Goal: Information Seeking & Learning: Learn about a topic

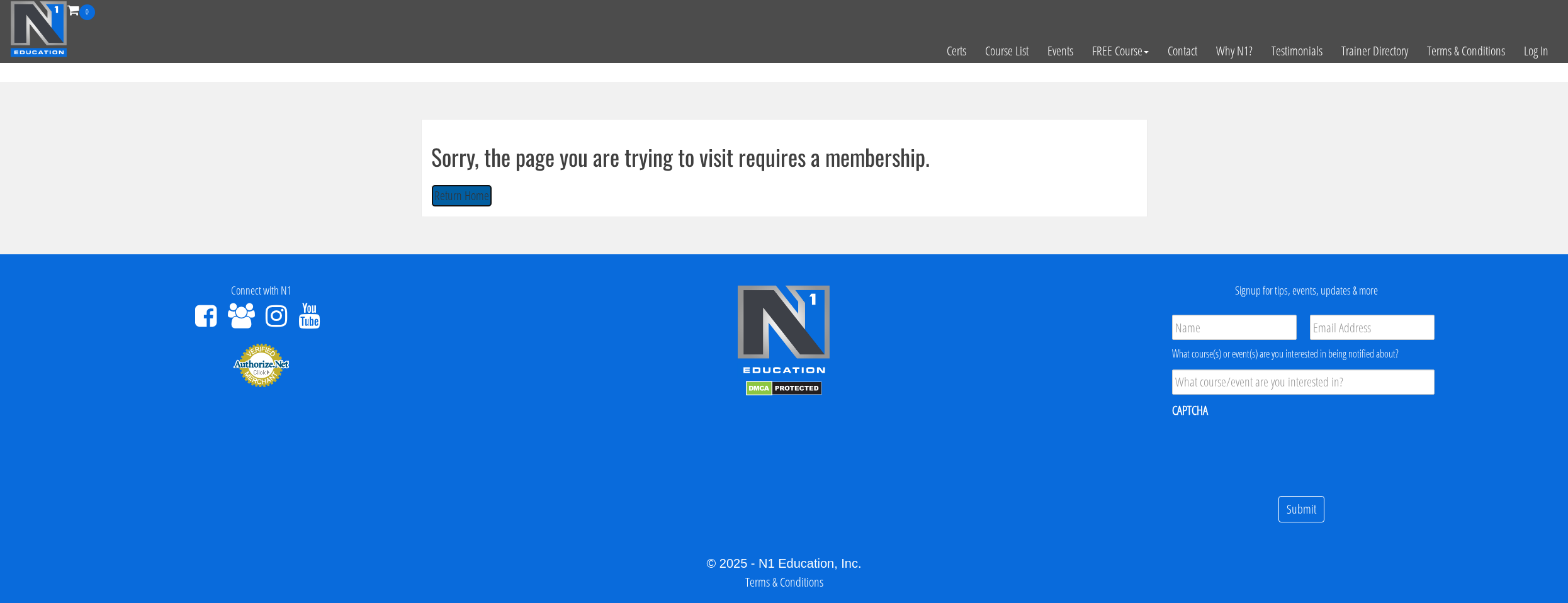
click at [435, 201] on button "Return Home" at bounding box center [462, 196] width 61 height 24
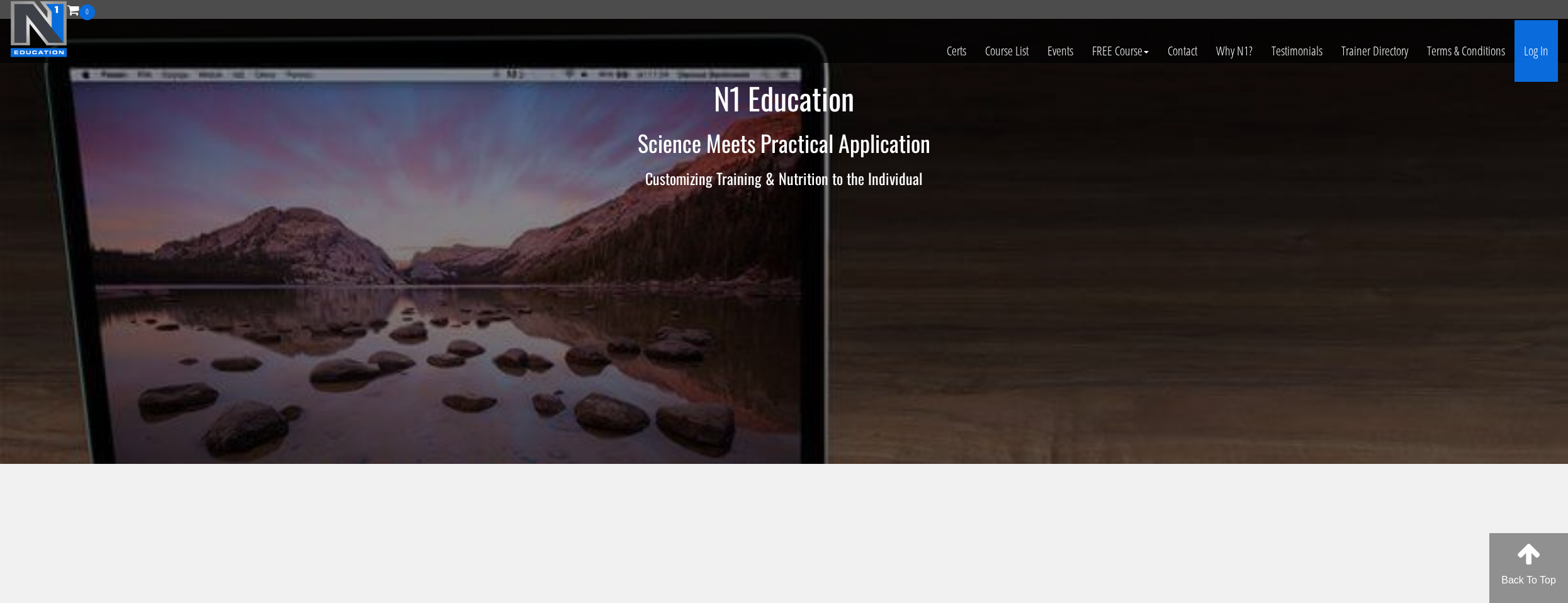
click at [1527, 56] on link "Log In" at bounding box center [1536, 51] width 44 height 62
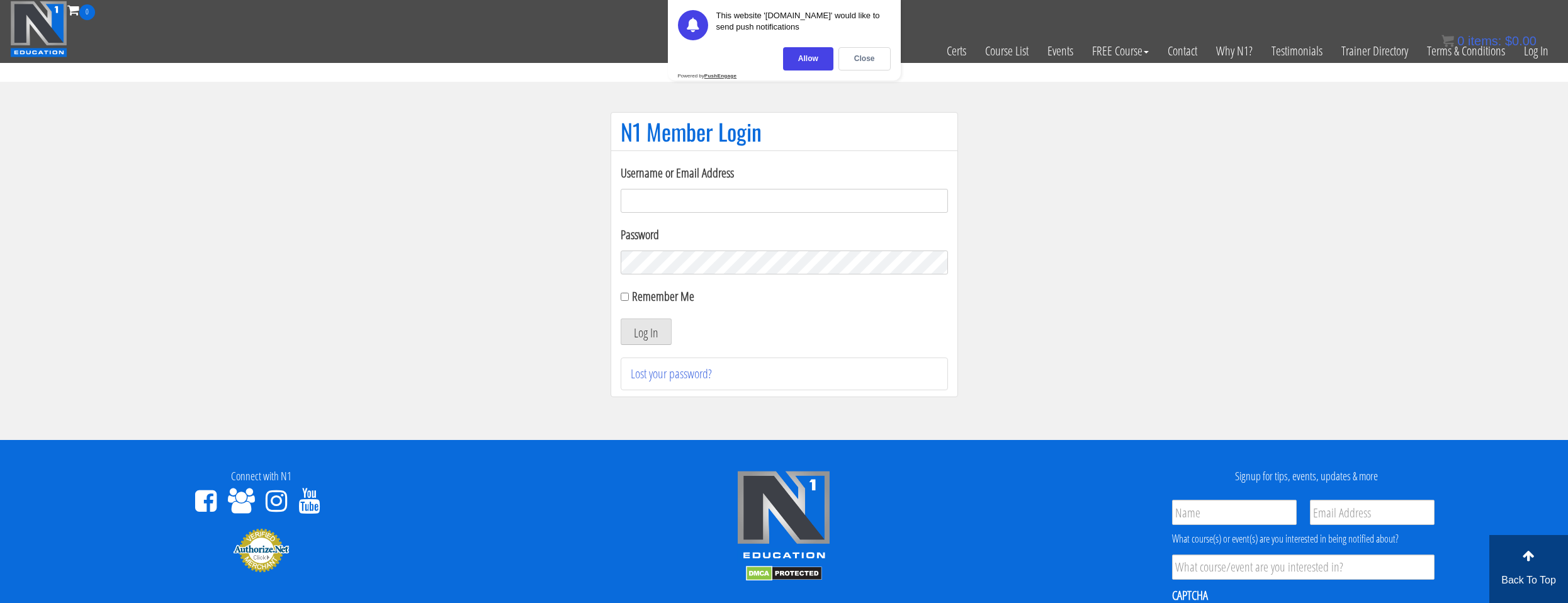
click at [731, 207] on input "Username or Email Address" at bounding box center [784, 201] width 327 height 24
type input "natejb344@hotmail.com"
click at [730, 248] on div "Password" at bounding box center [784, 249] width 327 height 49
click at [644, 330] on button "Log In" at bounding box center [646, 331] width 51 height 26
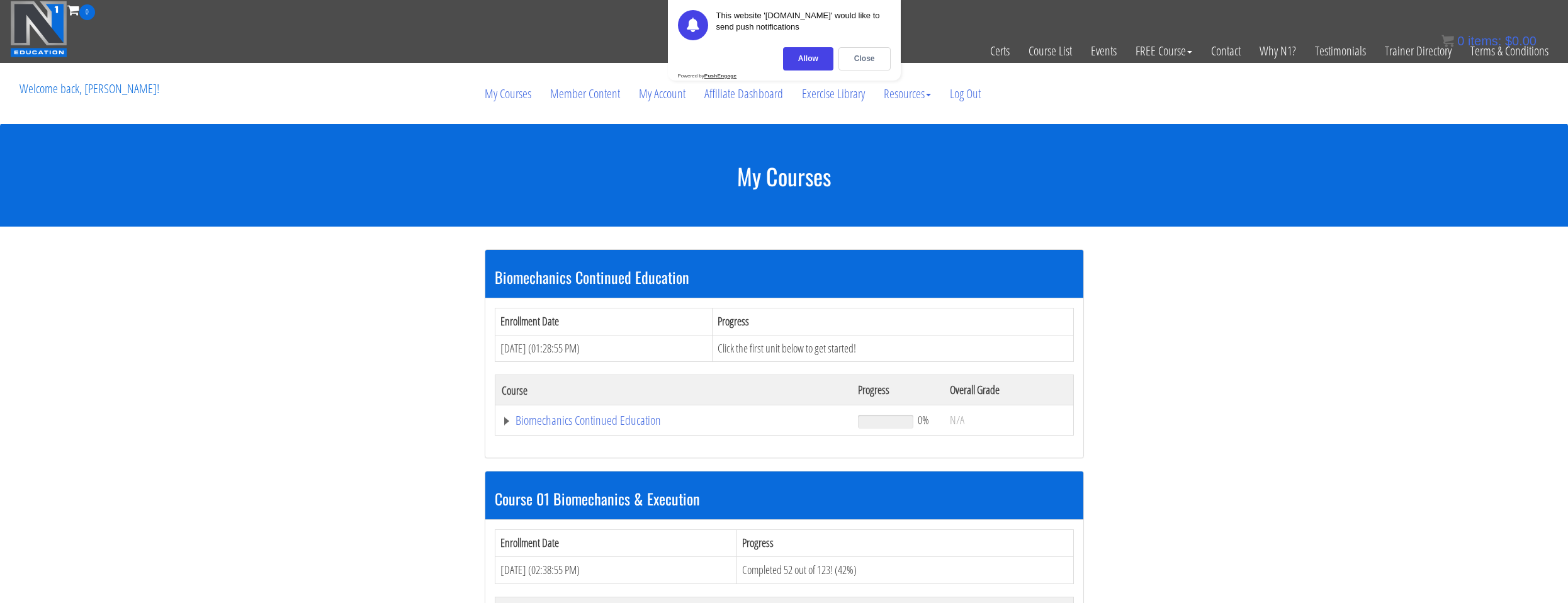
click at [855, 62] on div "Close" at bounding box center [865, 58] width 52 height 24
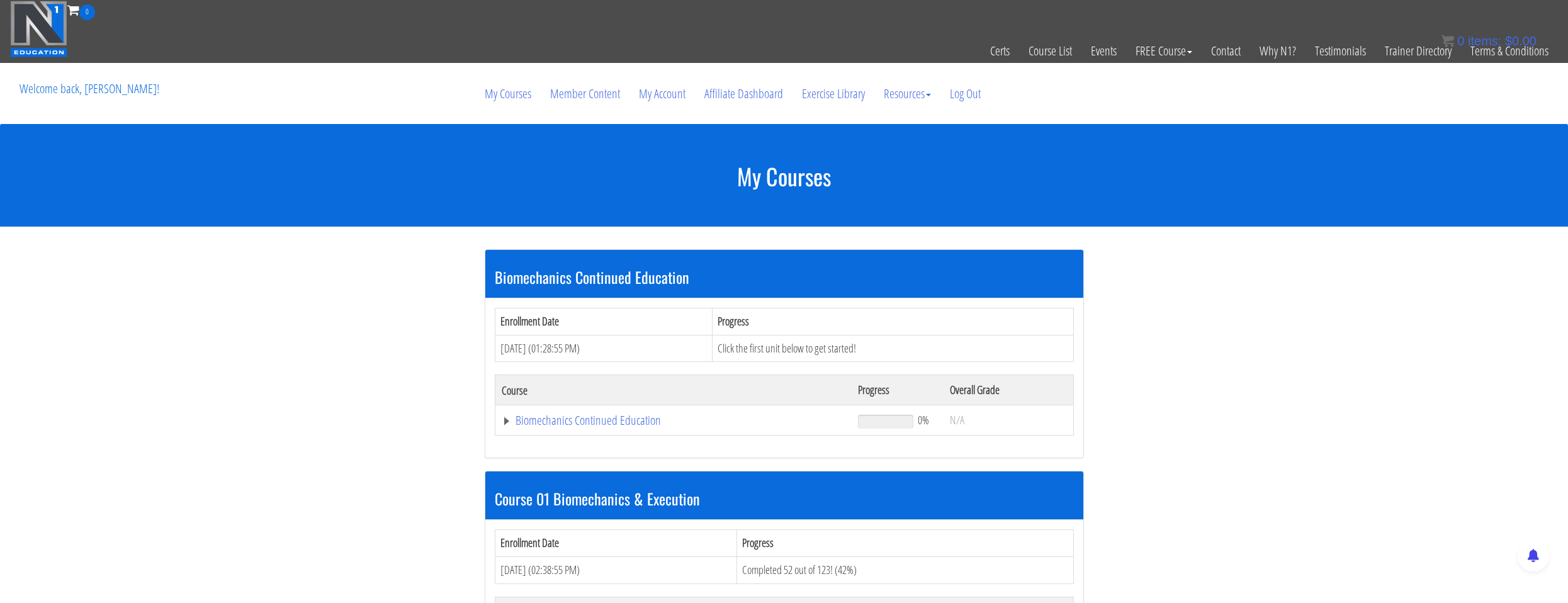
scroll to position [252, 0]
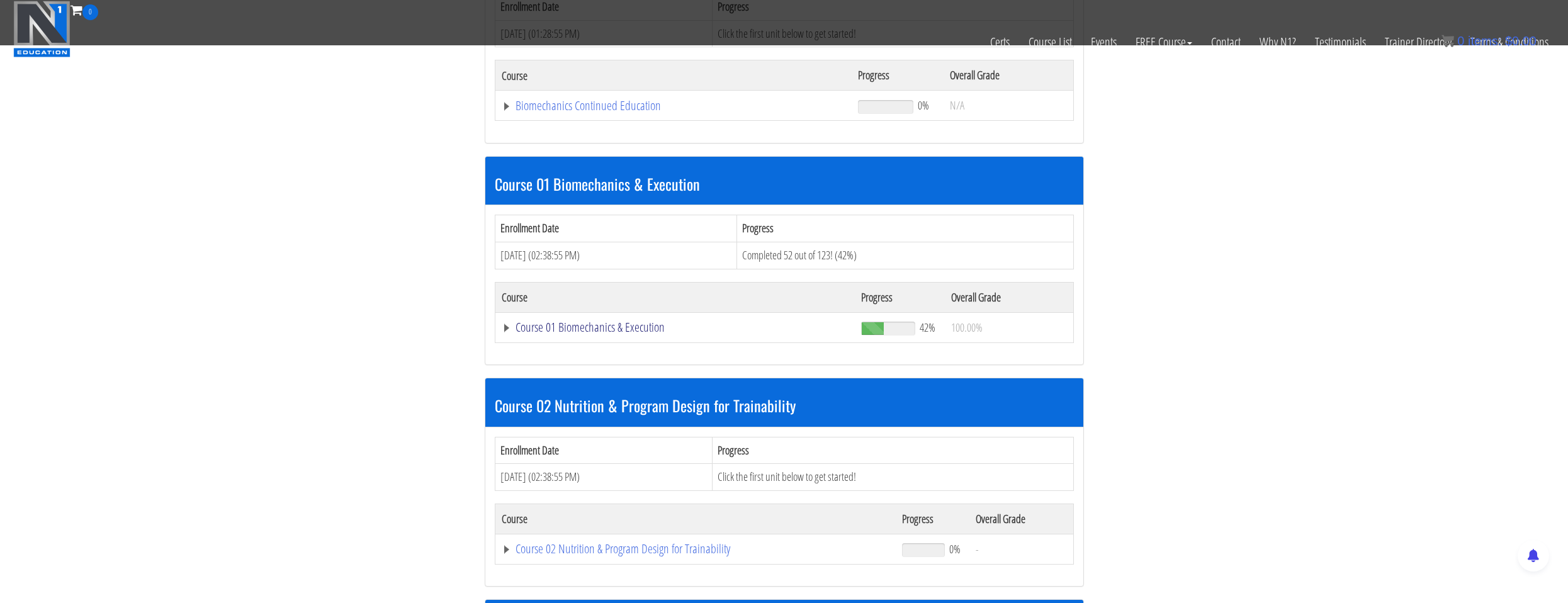
click at [623, 326] on link "Course 01 Biomechanics & Execution" at bounding box center [675, 327] width 347 height 13
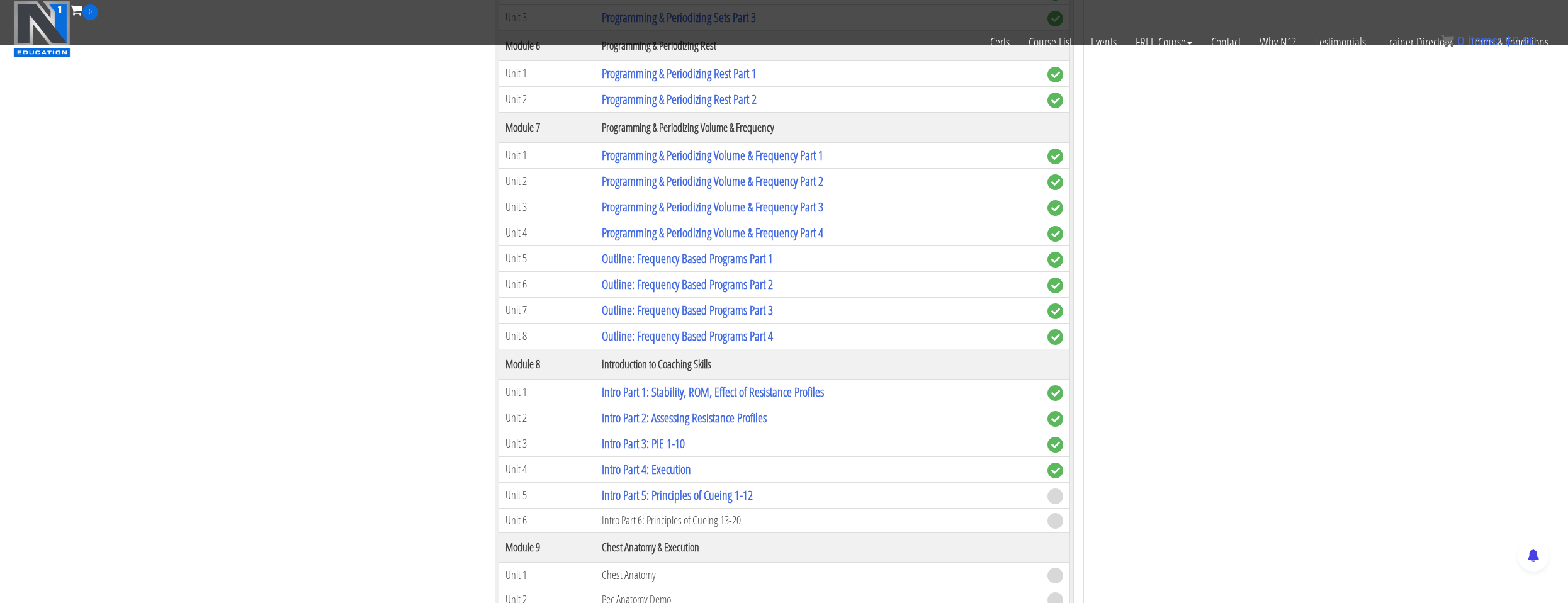
scroll to position [1888, 0]
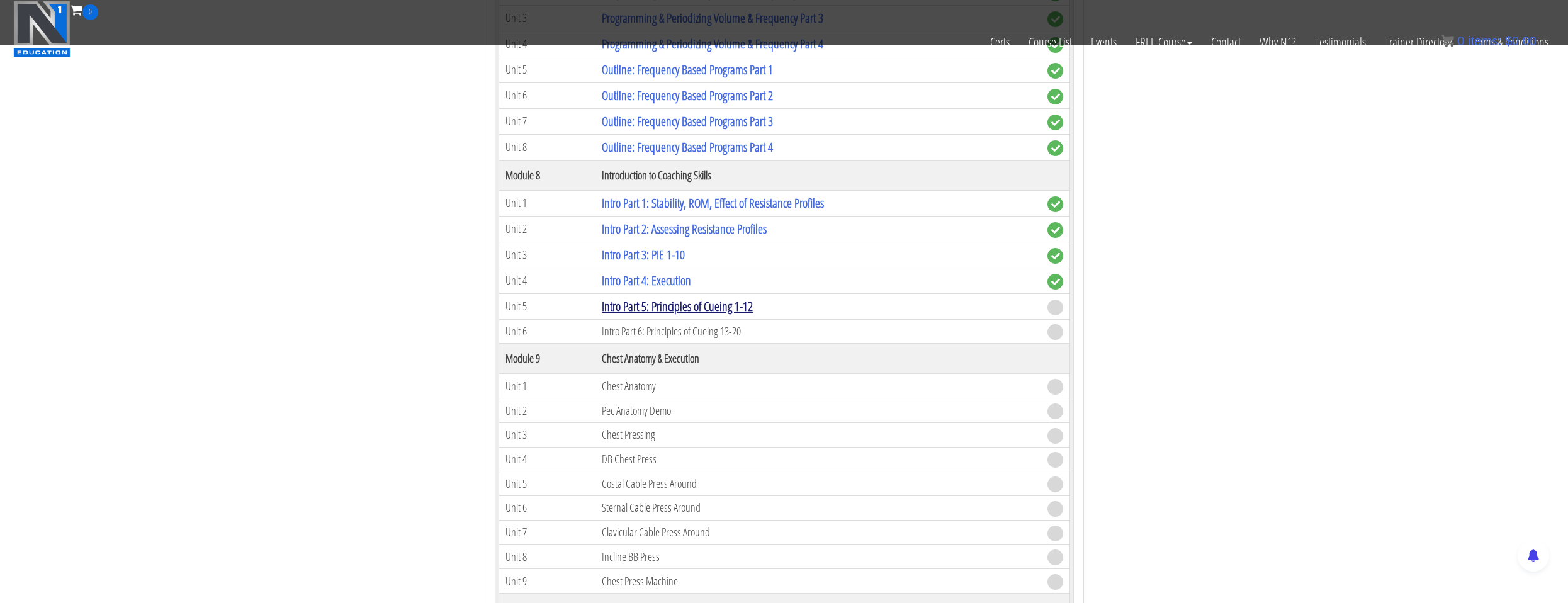
click at [726, 306] on link "Intro Part 5: Principles of Cueing 1-12" at bounding box center [677, 306] width 151 height 17
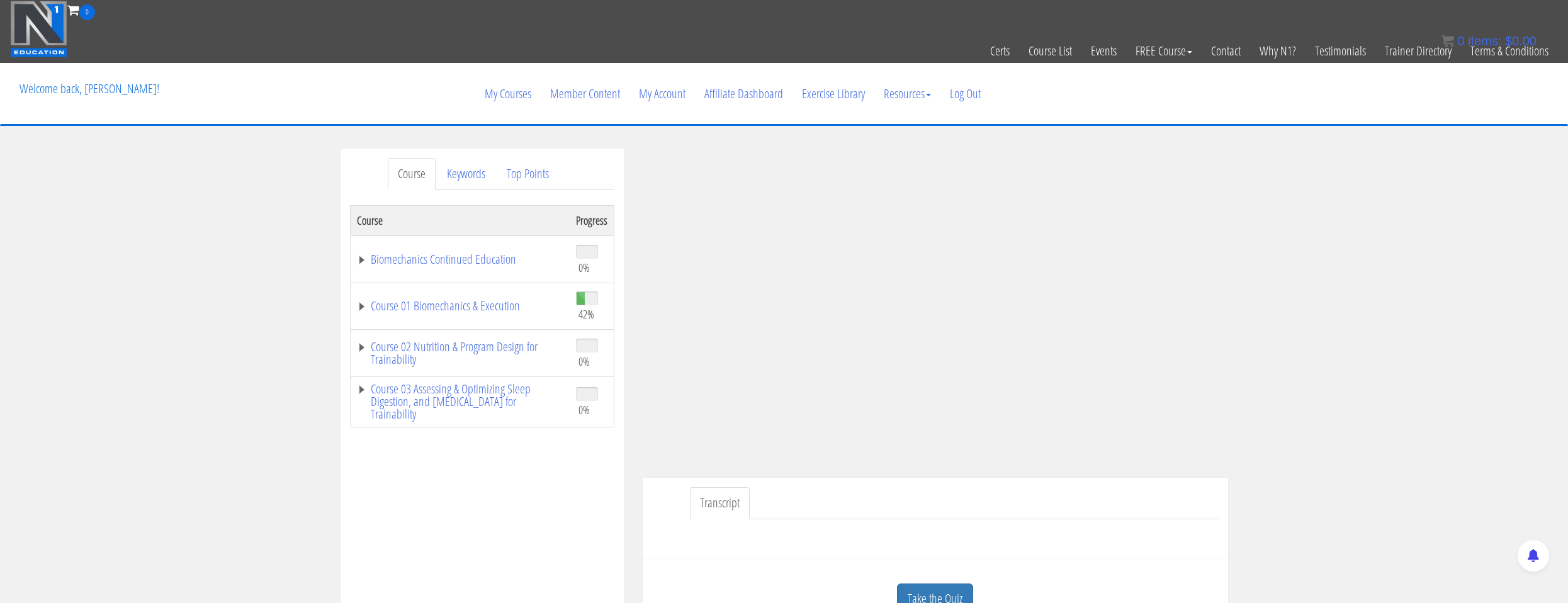
click at [1122, 488] on ul "Transcript" at bounding box center [954, 503] width 529 height 32
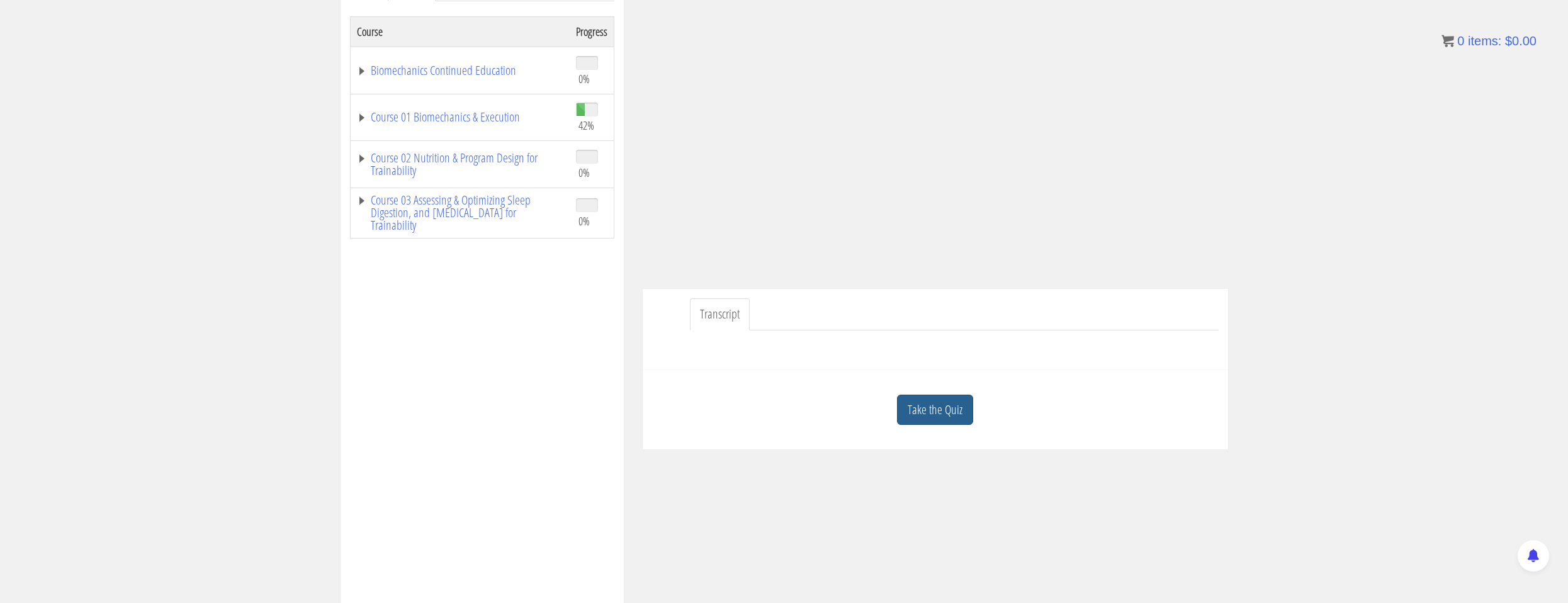
click at [943, 424] on link "Take the Quiz" at bounding box center [934, 410] width 76 height 31
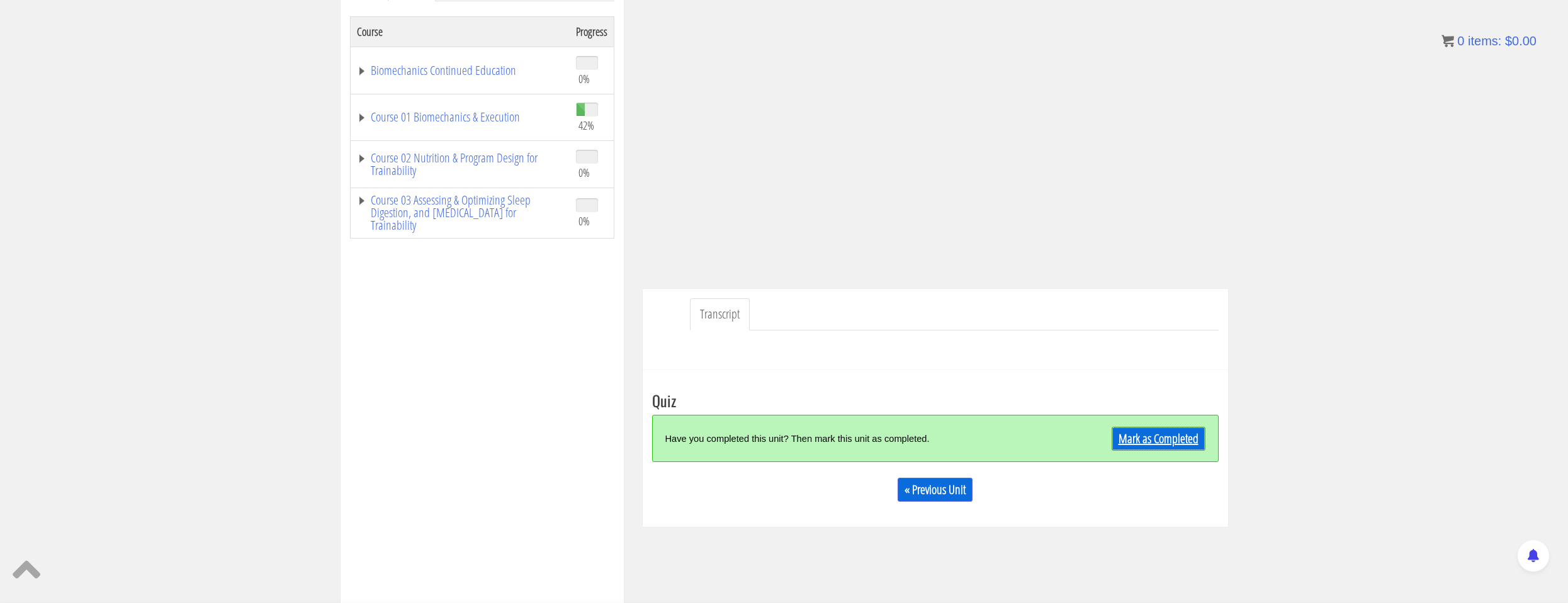
click at [1113, 447] on link "Mark as Completed" at bounding box center [1159, 438] width 94 height 24
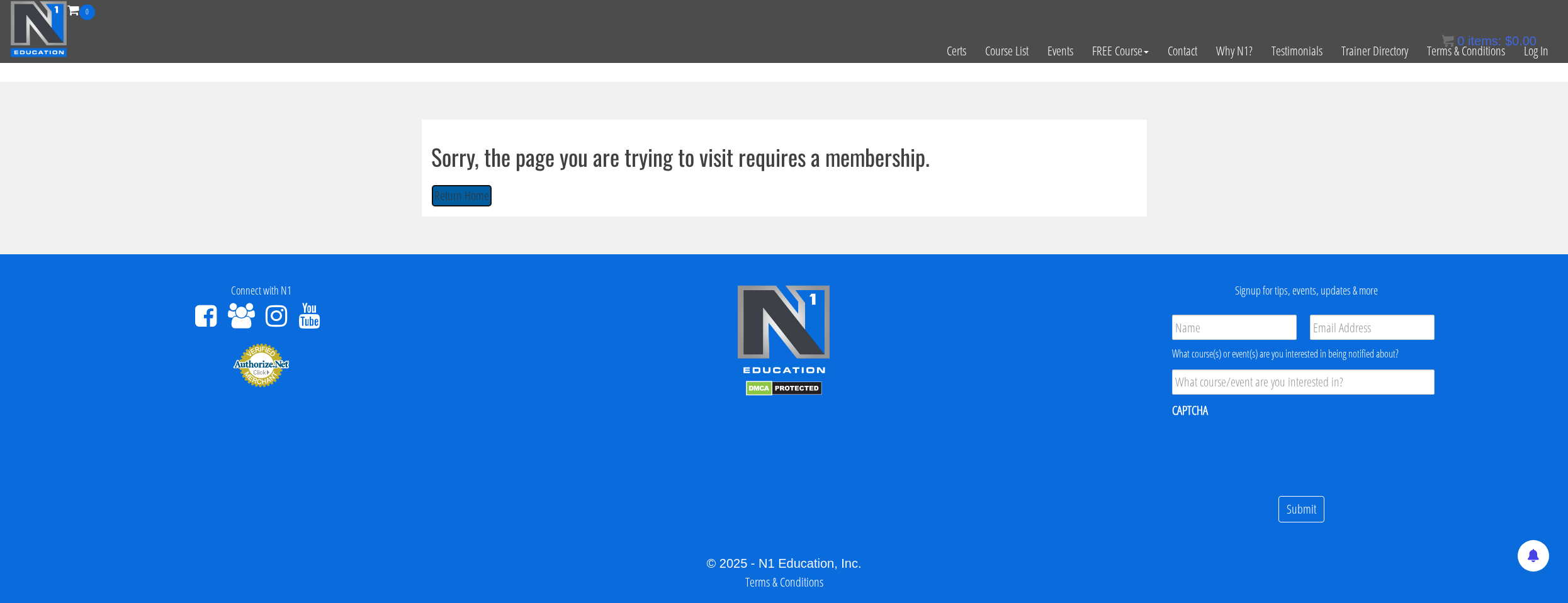
click at [463, 187] on button "Return Home" at bounding box center [462, 196] width 61 height 24
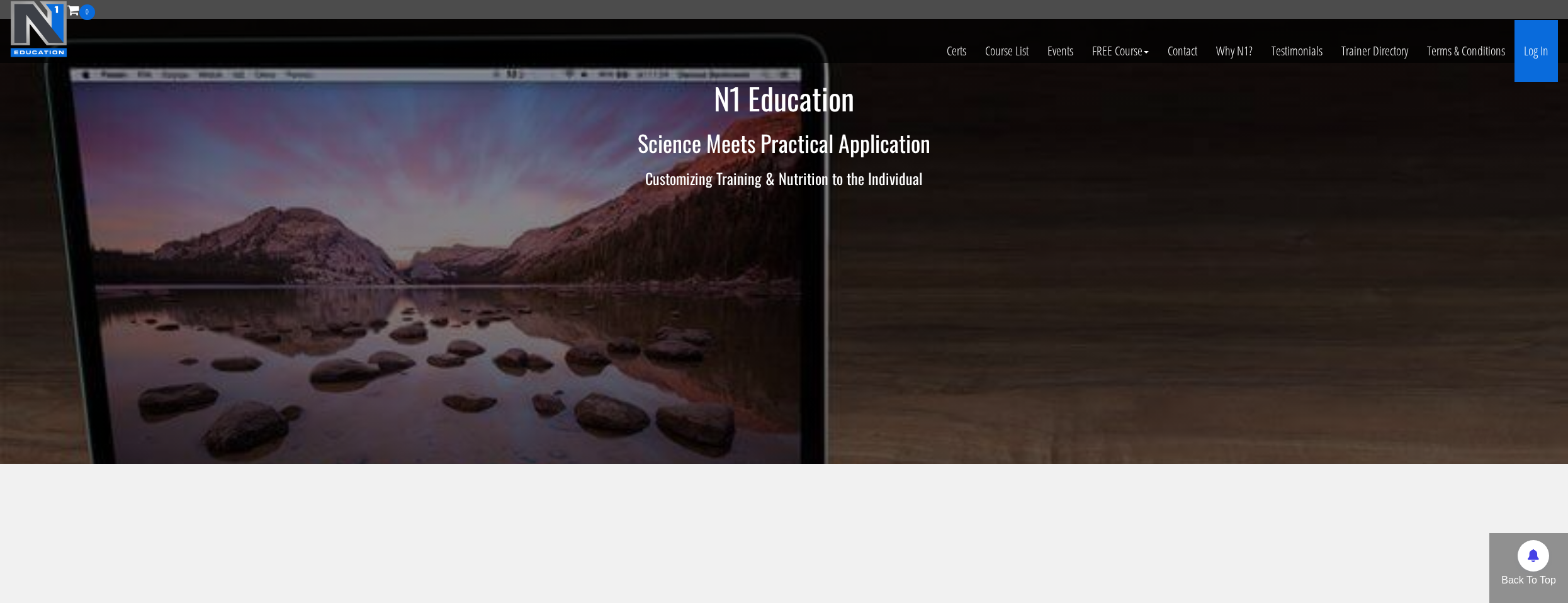
click at [1524, 56] on link "Log In" at bounding box center [1536, 51] width 44 height 62
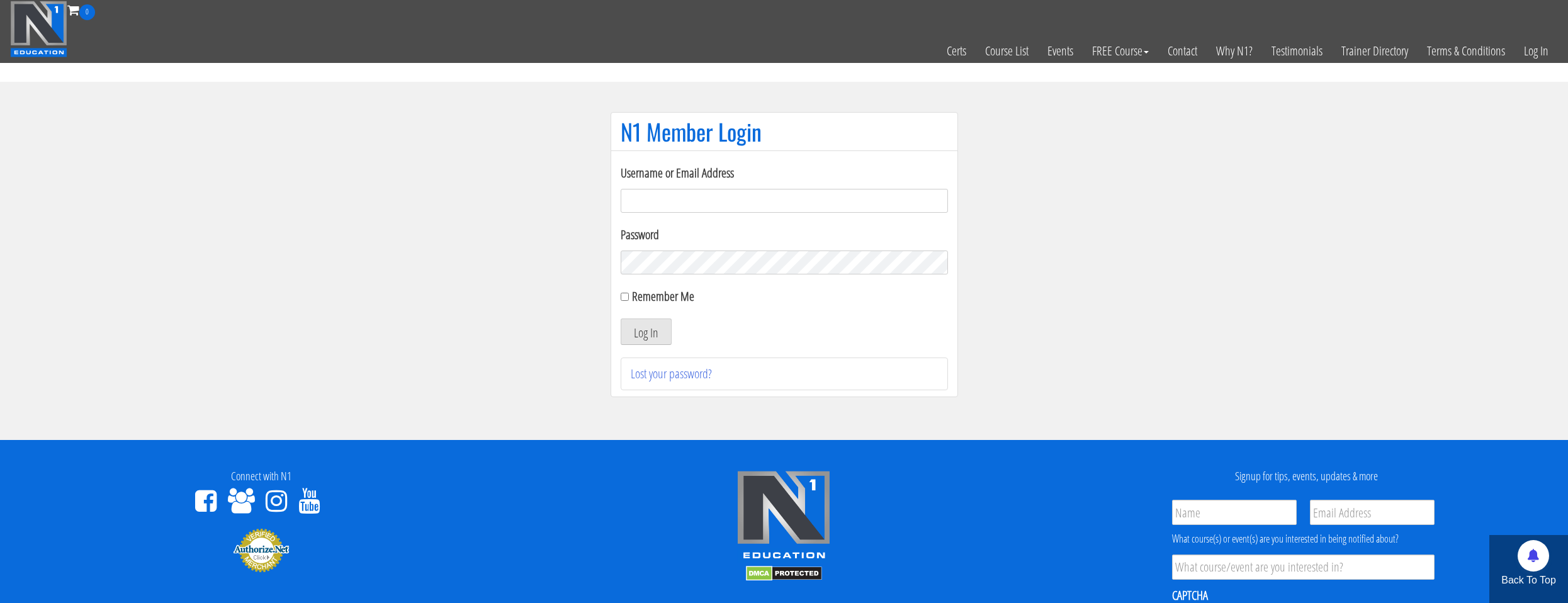
drag, startPoint x: 797, startPoint y: 200, endPoint x: 793, endPoint y: 210, distance: 10.8
click at [797, 201] on input "Username or Email Address" at bounding box center [784, 201] width 327 height 24
type input "natejb344@hotmail.com"
click at [660, 298] on label "Remember Me" at bounding box center [663, 295] width 62 height 17
click at [629, 298] on input "Remember Me" at bounding box center [625, 297] width 8 height 8
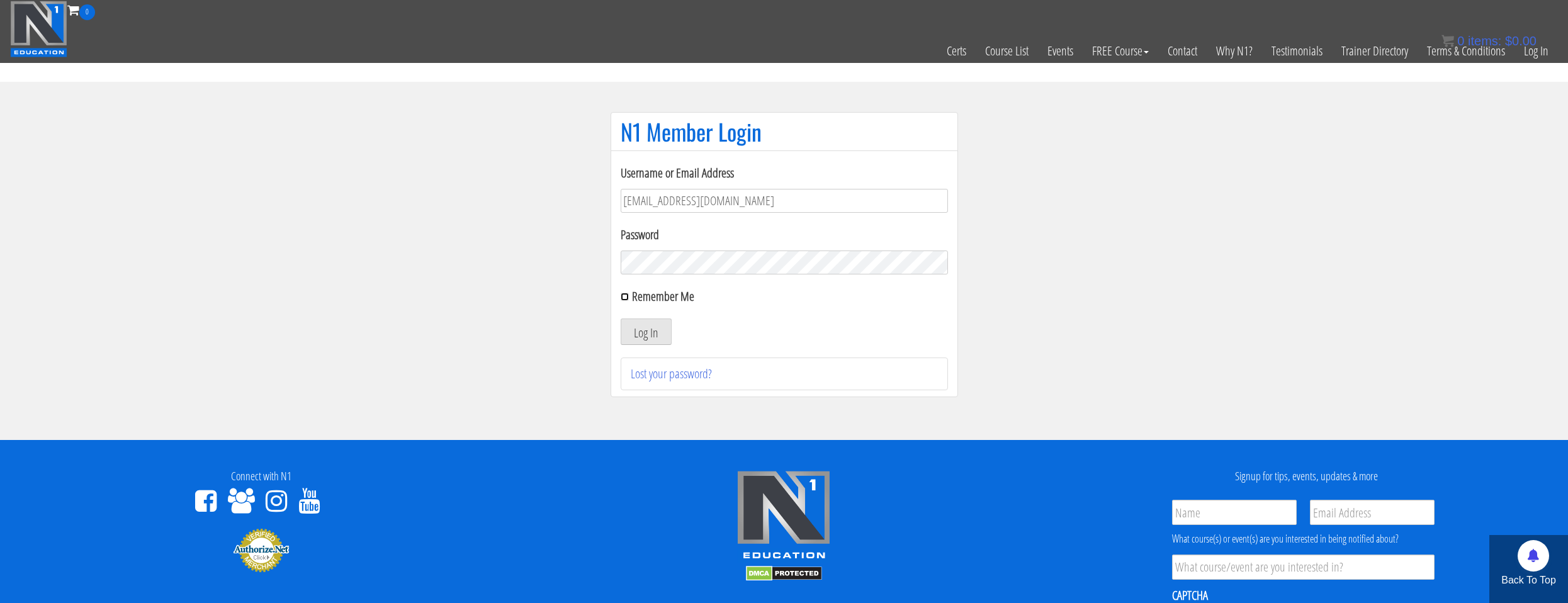
checkbox input "true"
click at [646, 335] on button "Log In" at bounding box center [646, 331] width 51 height 26
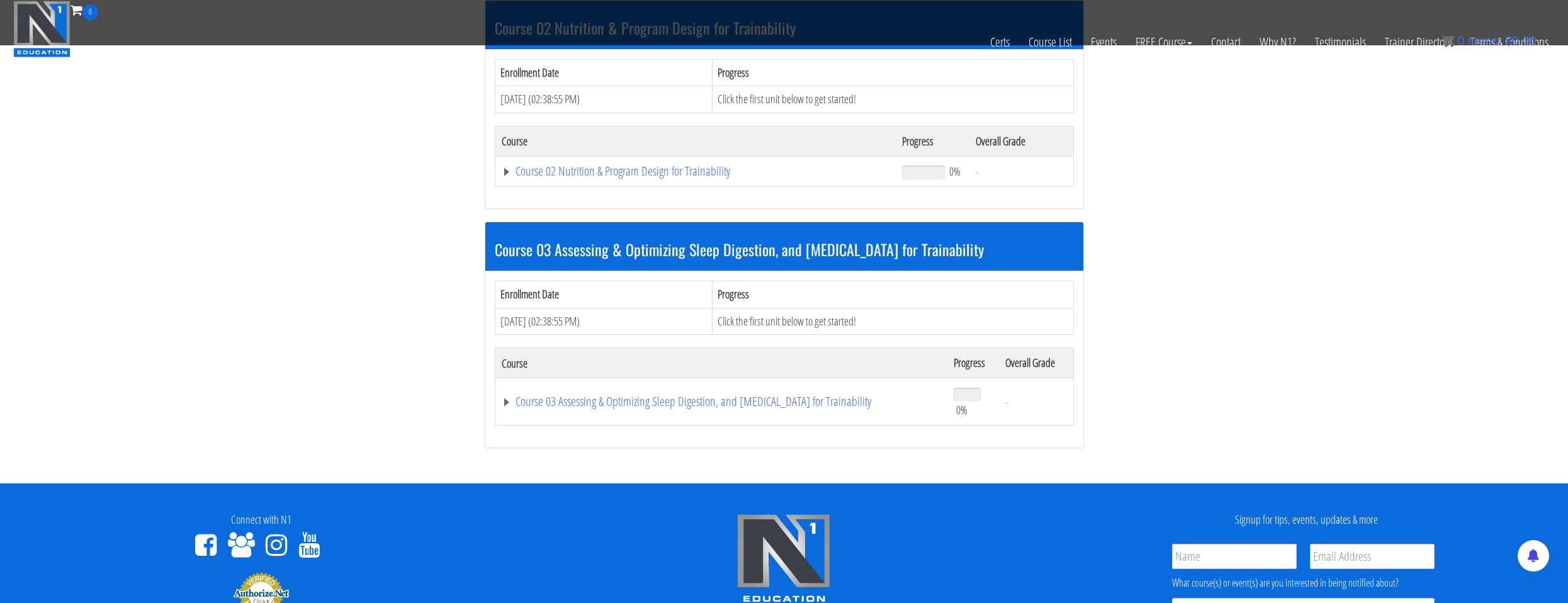
scroll to position [377, 0]
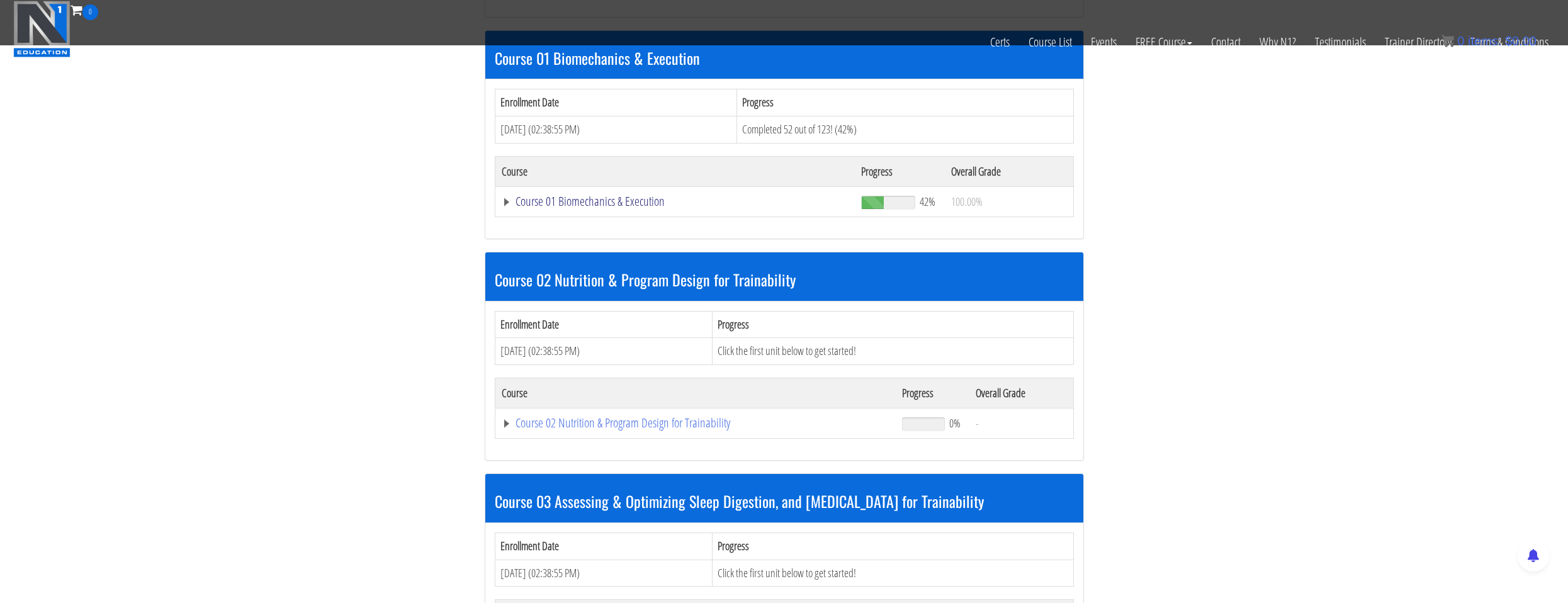
drag, startPoint x: 566, startPoint y: 197, endPoint x: 578, endPoint y: 216, distance: 22.5
click at [566, 197] on link "Course 01 Biomechanics & Execution" at bounding box center [675, 201] width 347 height 13
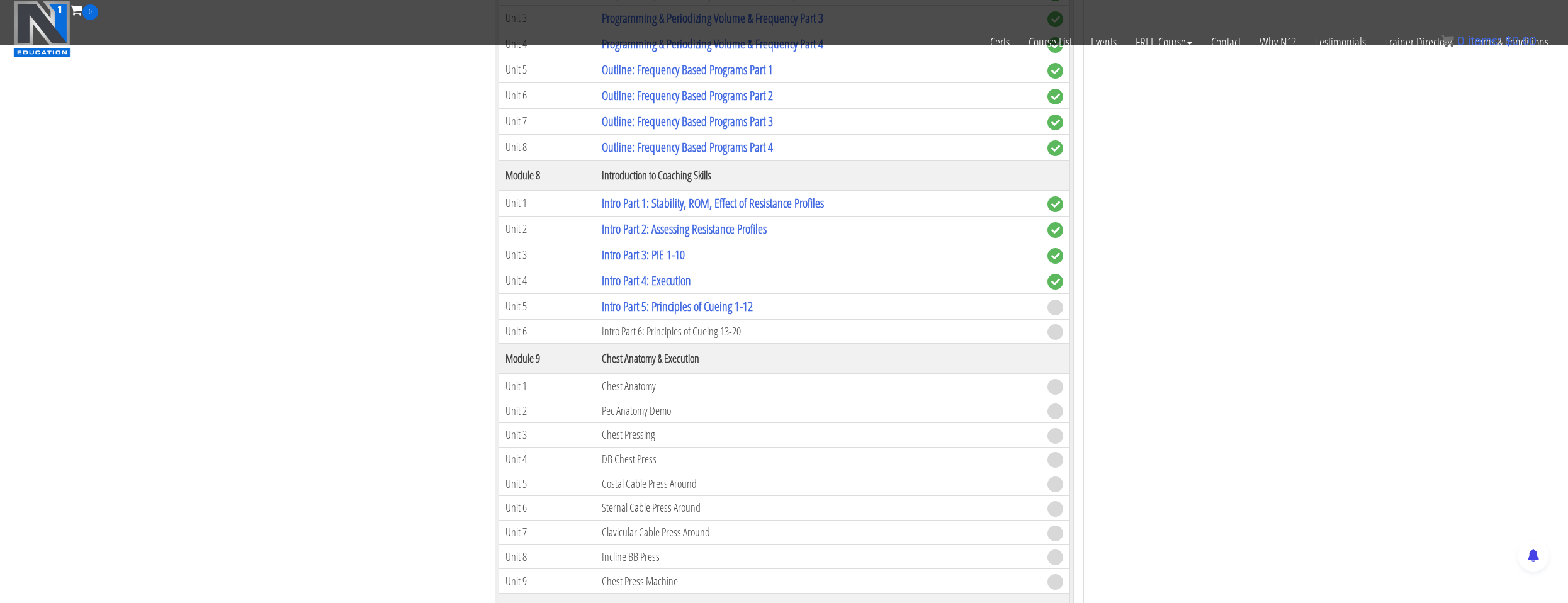
scroll to position [1825, 0]
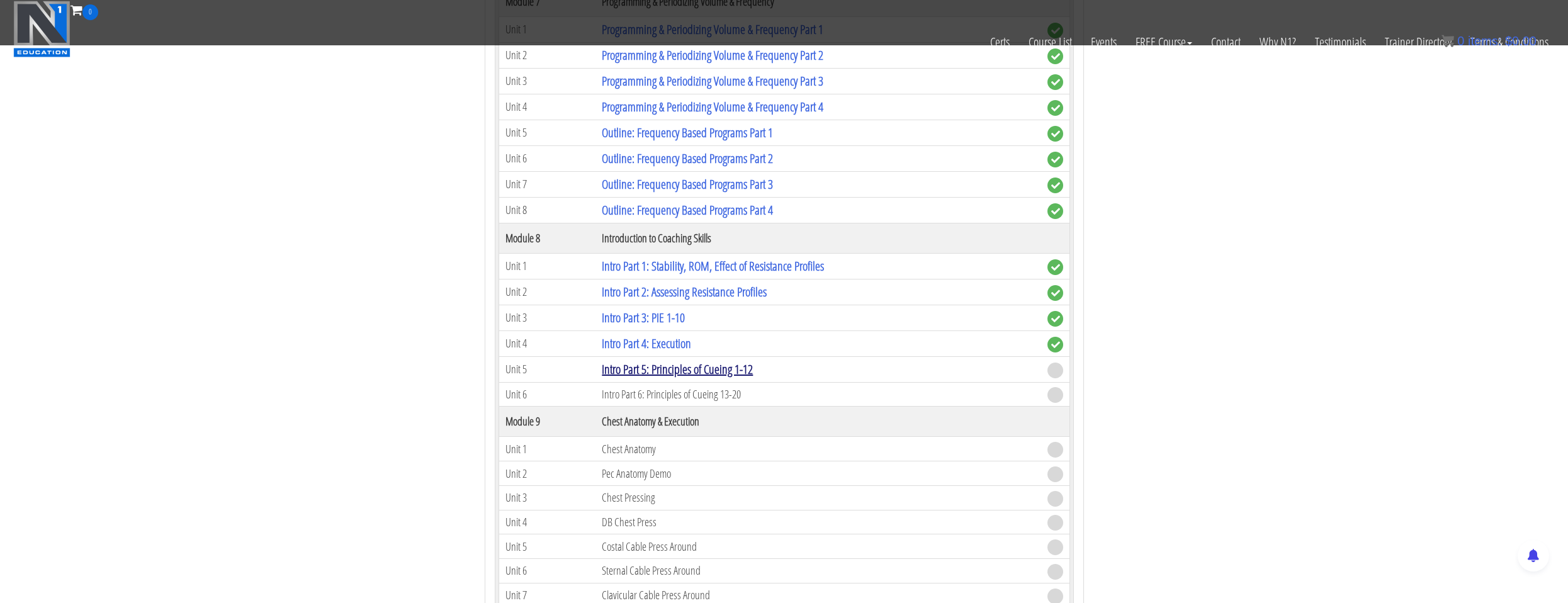
click at [675, 371] on link "Intro Part 5: Principles of Cueing 1-12" at bounding box center [677, 369] width 151 height 17
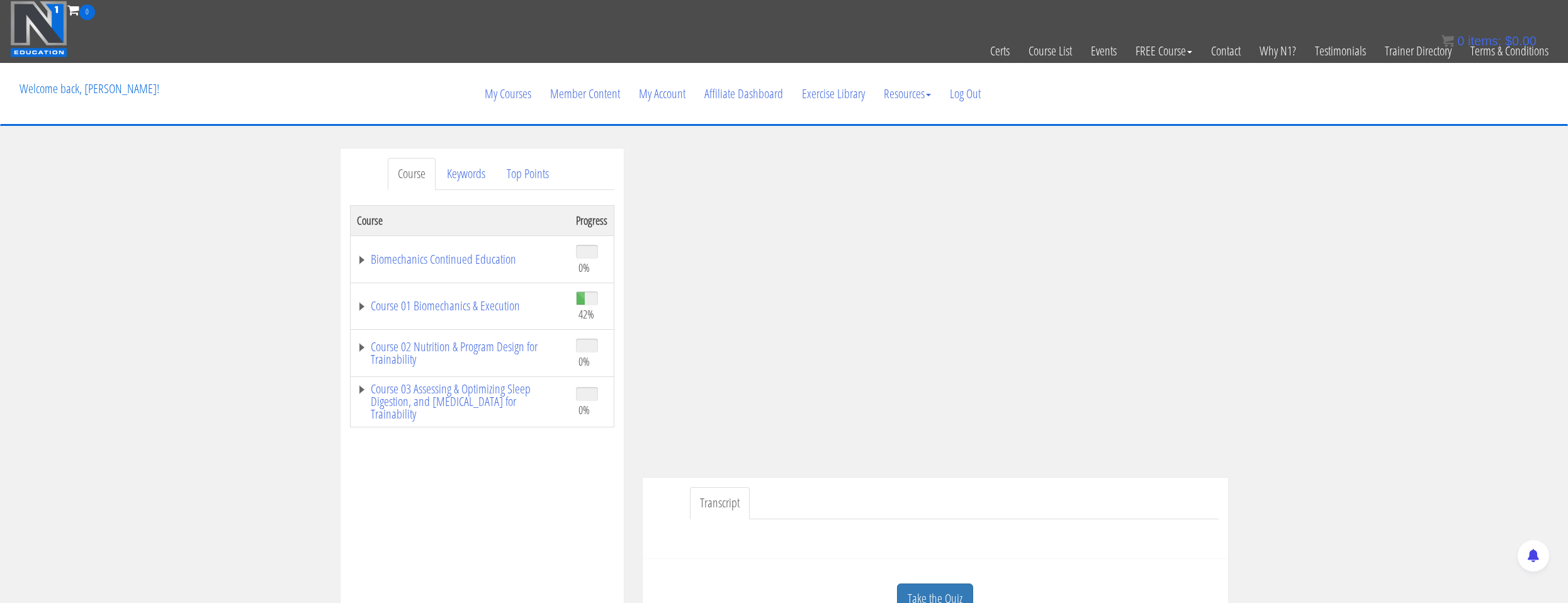
scroll to position [126, 0]
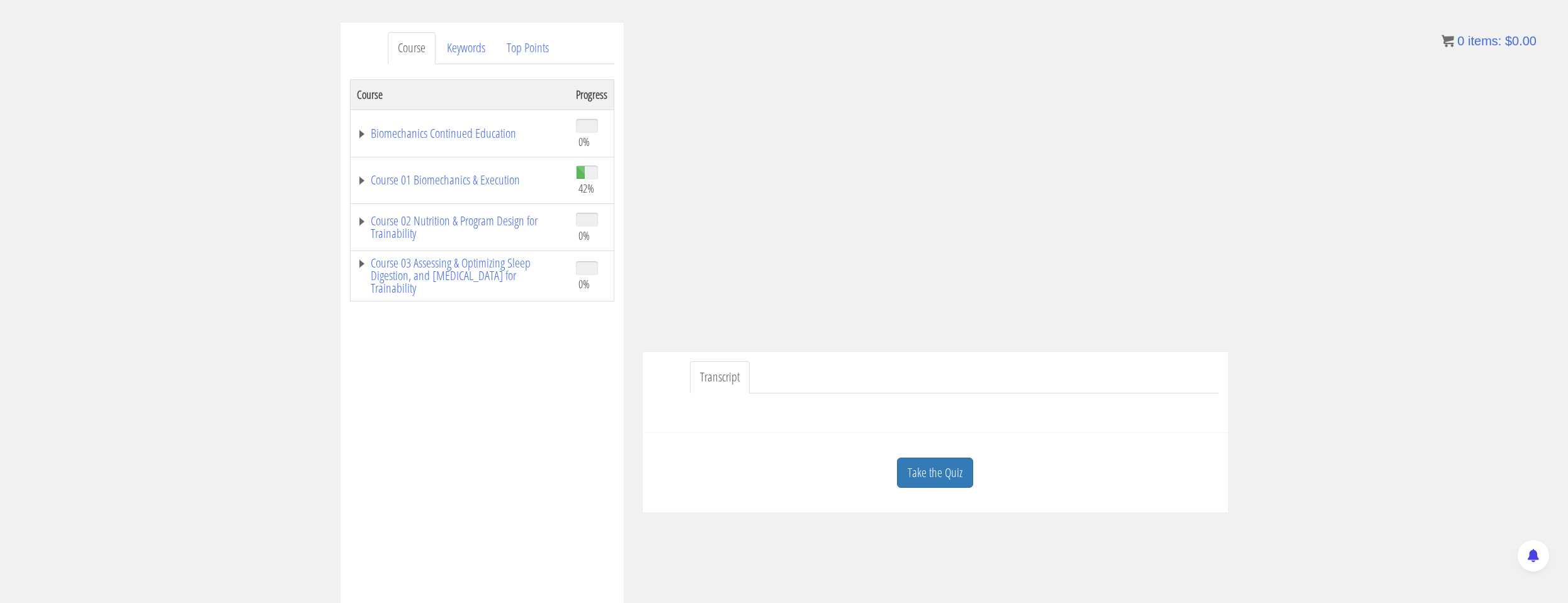
drag, startPoint x: 947, startPoint y: 471, endPoint x: 982, endPoint y: 461, distance: 36.4
click at [947, 469] on link "Take the Quiz" at bounding box center [934, 473] width 76 height 31
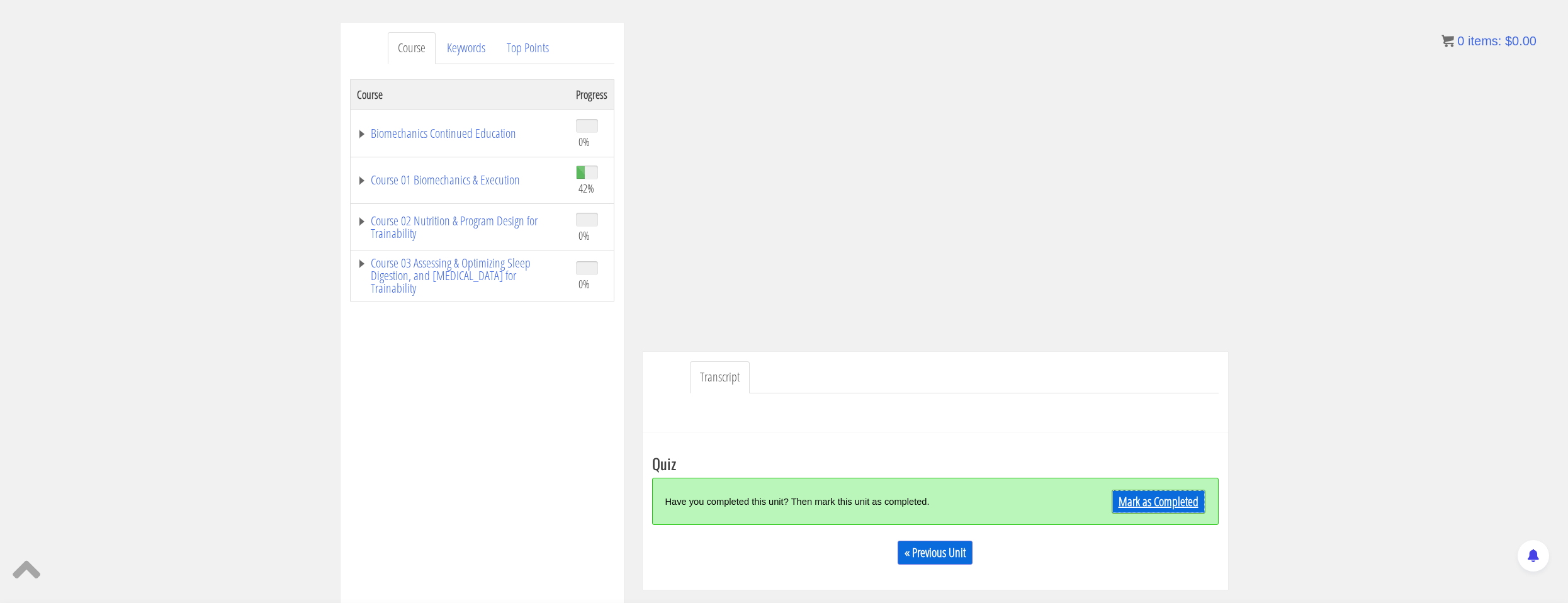
click at [1146, 500] on link "Mark as Completed" at bounding box center [1159, 502] width 94 height 24
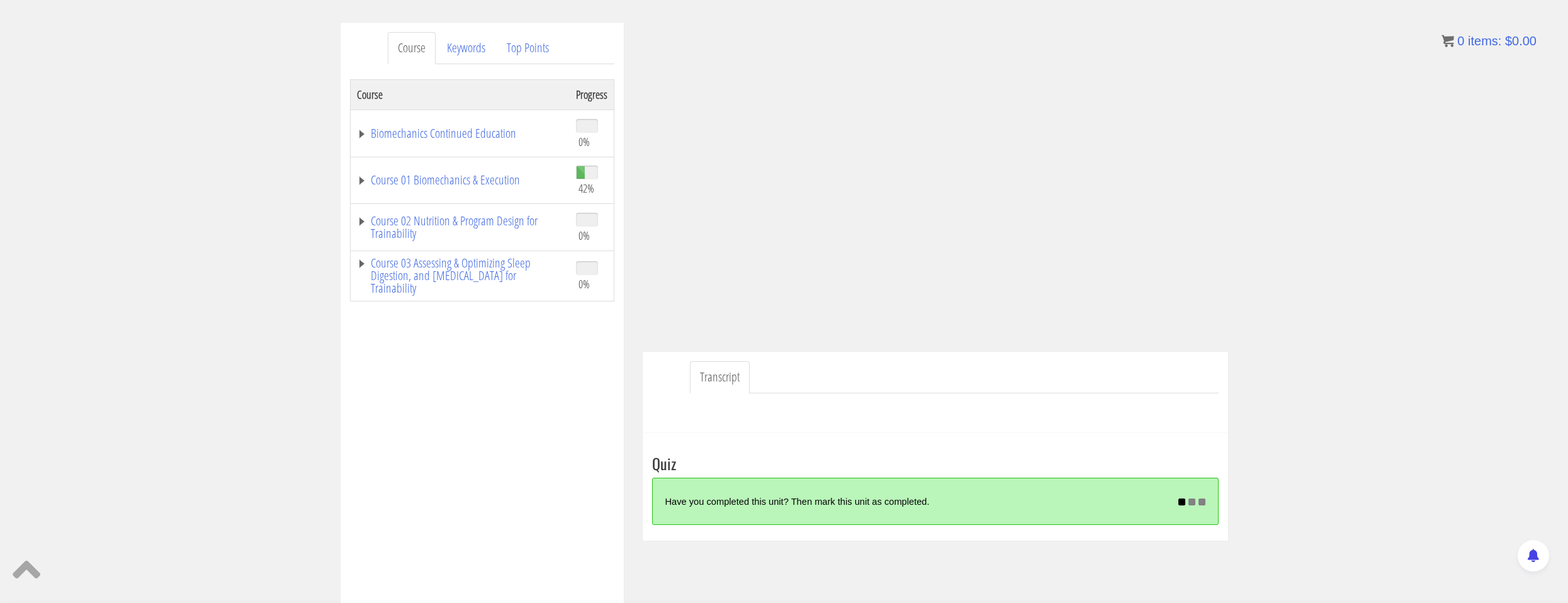
scroll to position [189, 0]
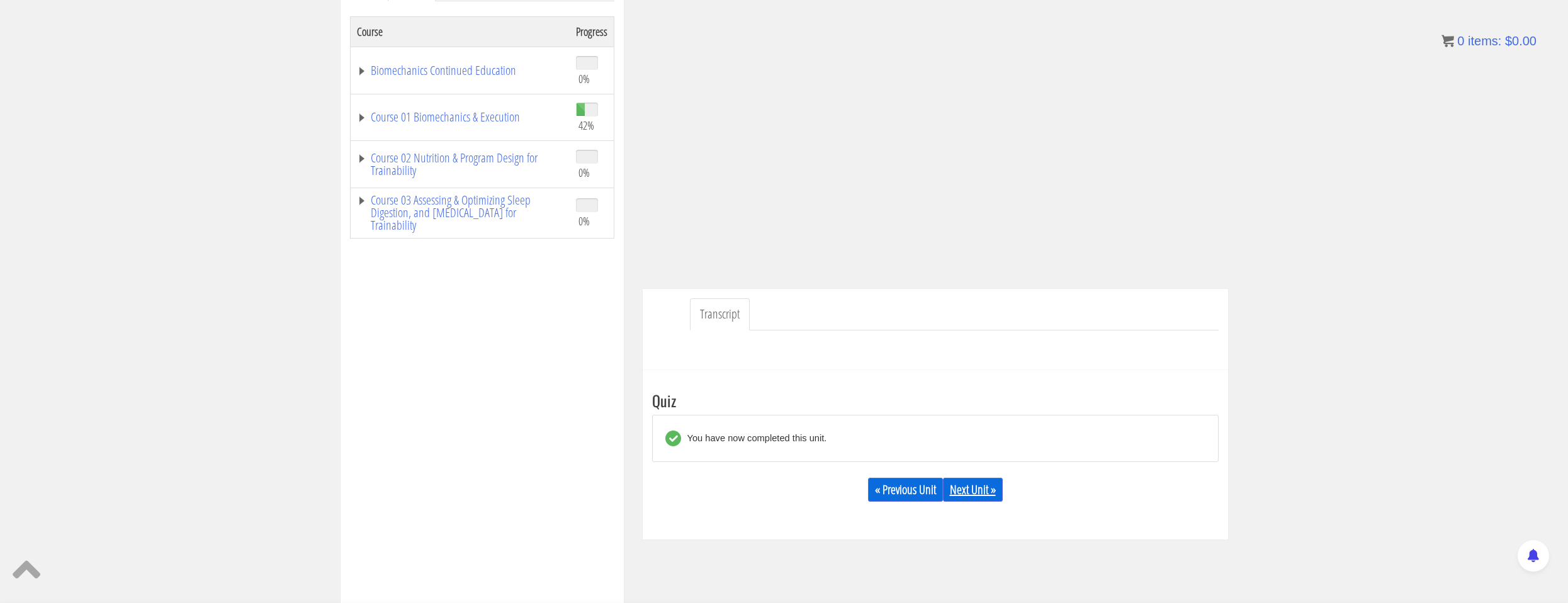
click at [967, 481] on link "Next Unit »" at bounding box center [973, 490] width 60 height 24
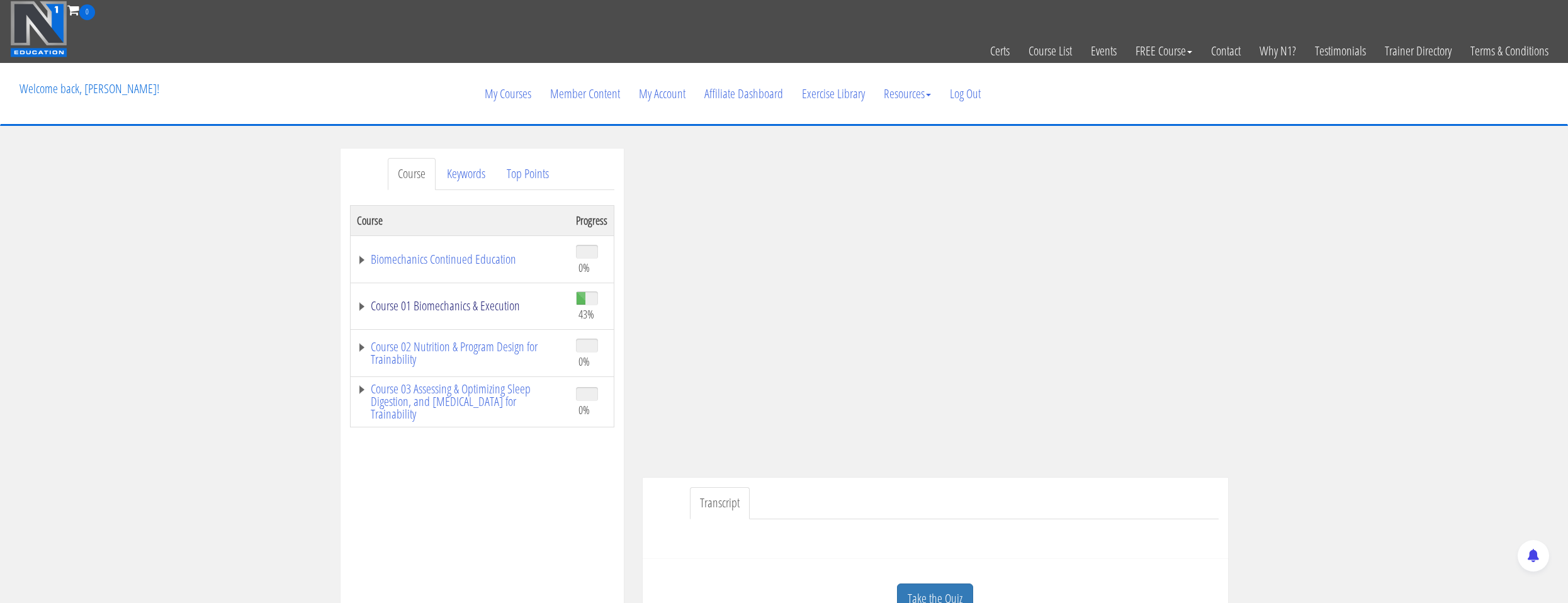
click at [513, 310] on link "Course 01 Biomechanics & Execution" at bounding box center [460, 306] width 206 height 13
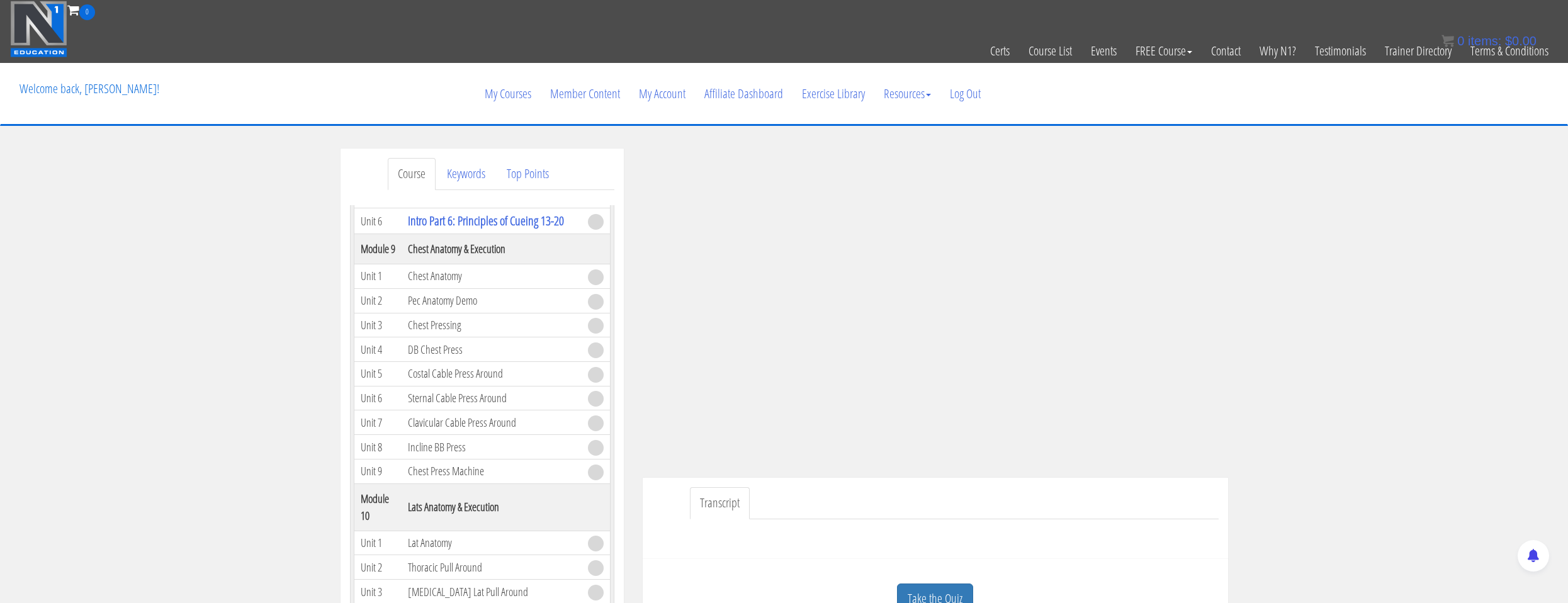
scroll to position [1951, 0]
